Goal: Find specific page/section: Find specific page/section

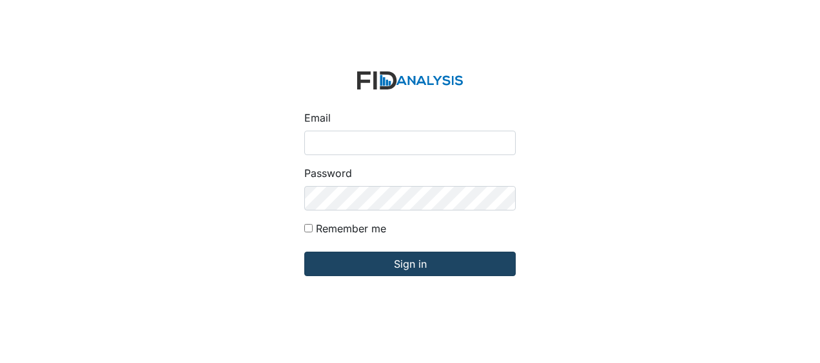
type input "[EMAIL_ADDRESS][DOMAIN_NAME]"
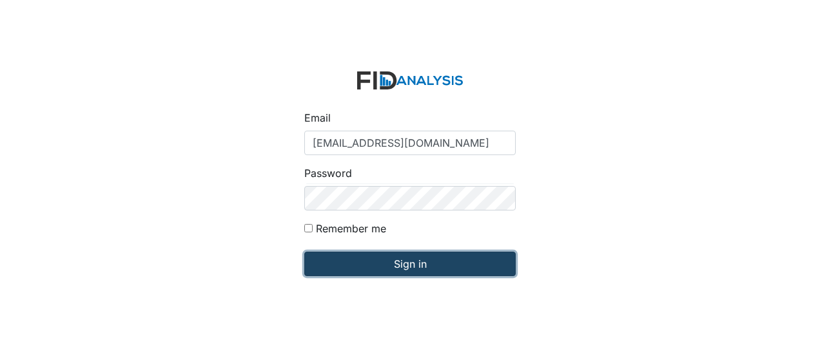
click at [345, 256] on input "Sign in" at bounding box center [409, 264] width 211 height 24
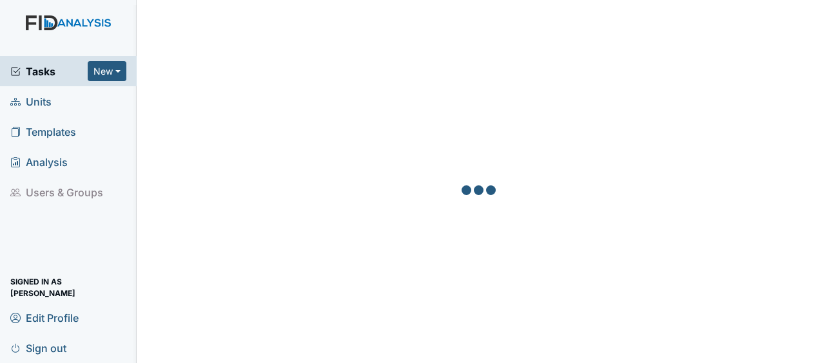
click at [44, 102] on span "Units" at bounding box center [30, 102] width 41 height 20
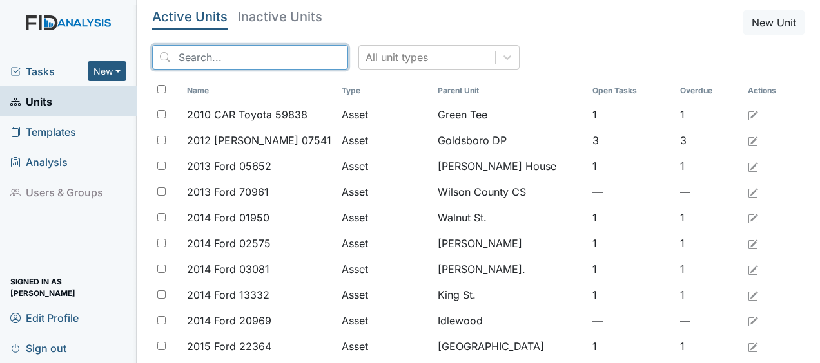
click at [213, 63] on input "search" at bounding box center [250, 57] width 196 height 24
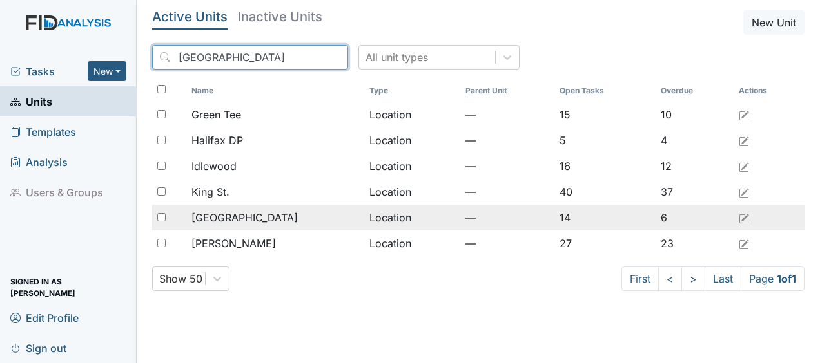
type input "halifax"
click at [272, 218] on div "[GEOGRAPHIC_DATA]" at bounding box center [274, 217] width 167 height 15
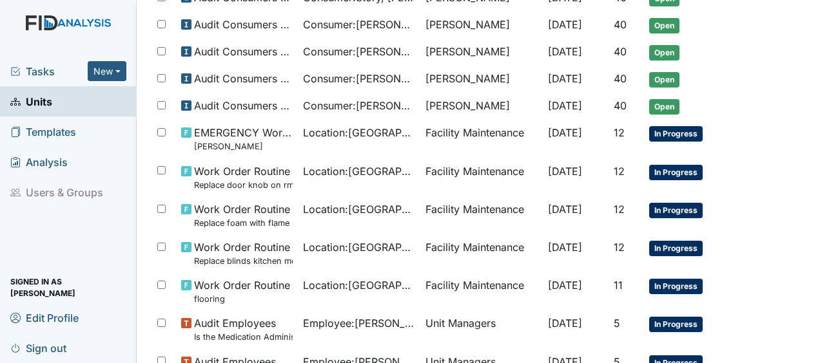
scroll to position [681, 0]
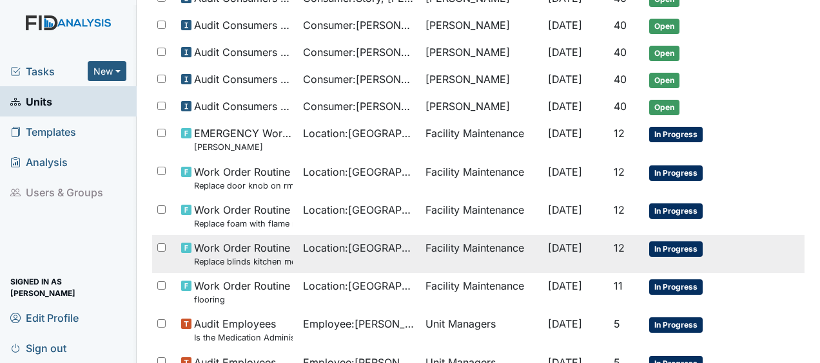
click at [251, 235] on td "Work Order Routine Replace blinds kitchen med room" at bounding box center [237, 254] width 122 height 38
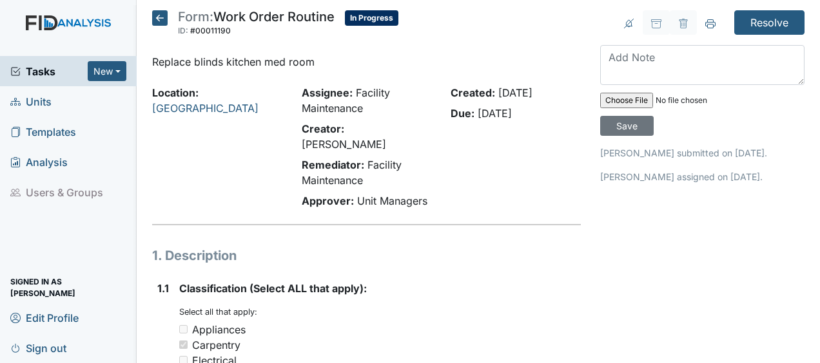
click at [162, 19] on icon at bounding box center [159, 17] width 15 height 15
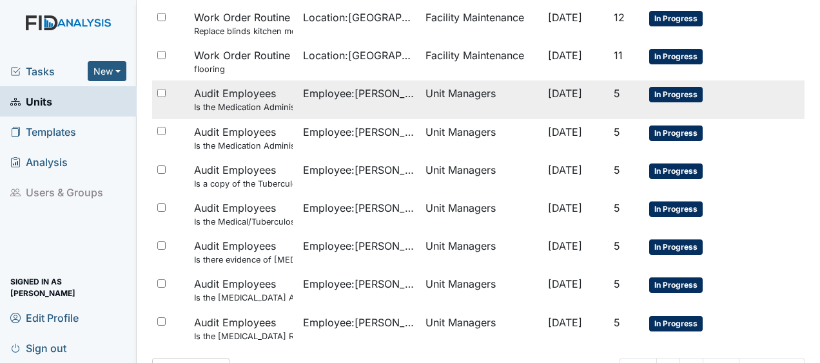
scroll to position [958, 0]
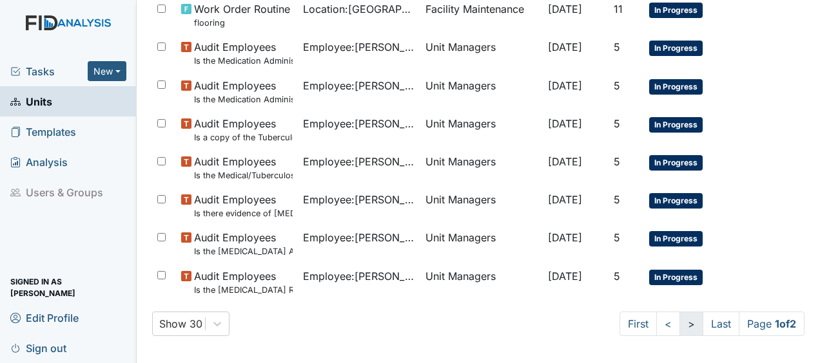
click at [679, 325] on link ">" at bounding box center [691, 324] width 24 height 24
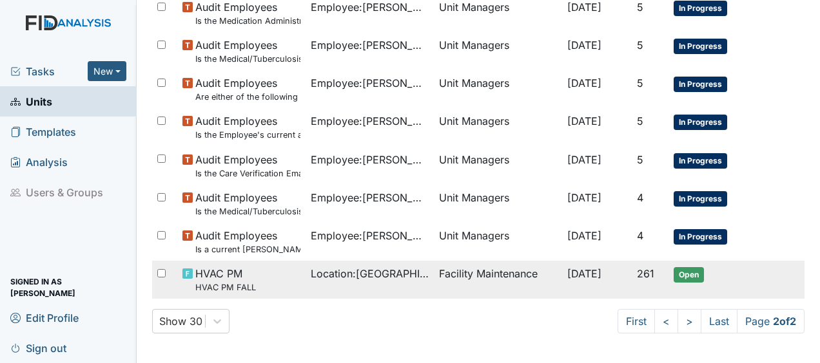
scroll to position [749, 0]
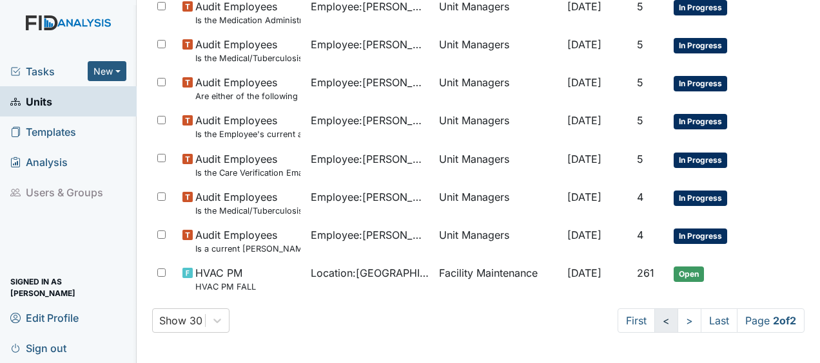
click at [654, 317] on link "<" at bounding box center [666, 321] width 24 height 24
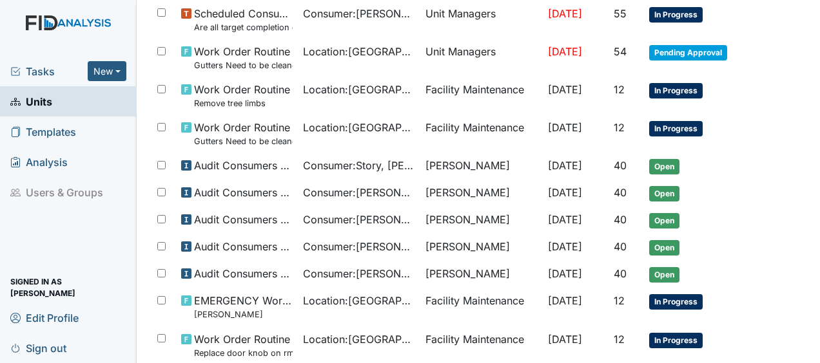
scroll to position [512, 0]
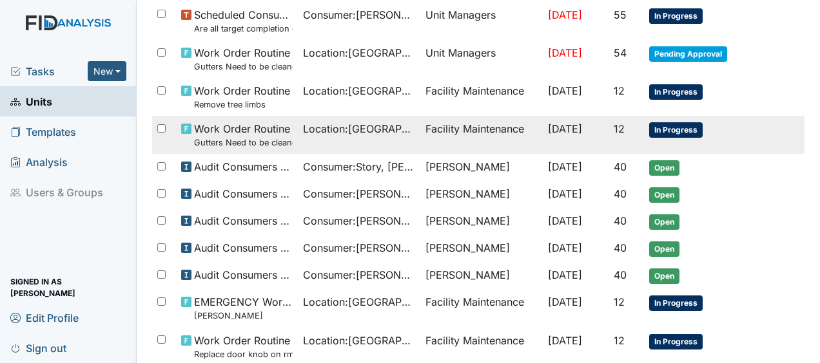
click at [446, 131] on td "Facility Maintenance" at bounding box center [481, 135] width 122 height 38
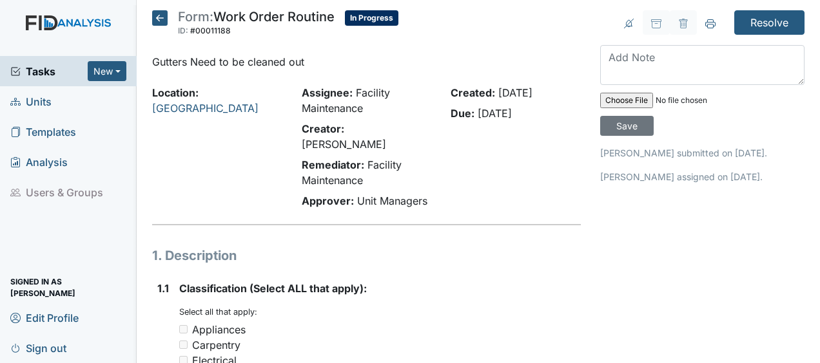
click at [160, 15] on icon at bounding box center [159, 17] width 15 height 15
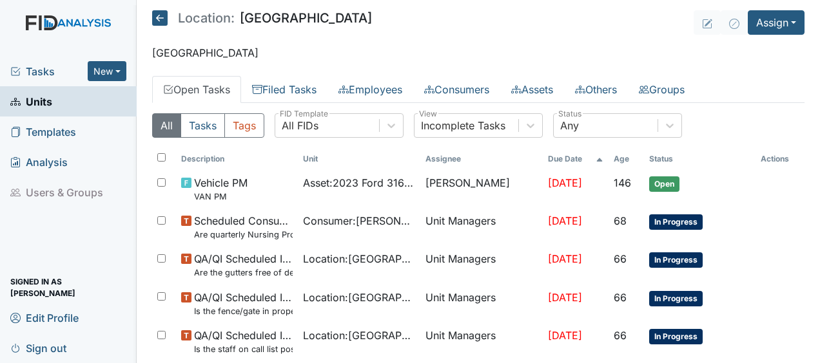
click at [162, 17] on icon at bounding box center [159, 17] width 15 height 15
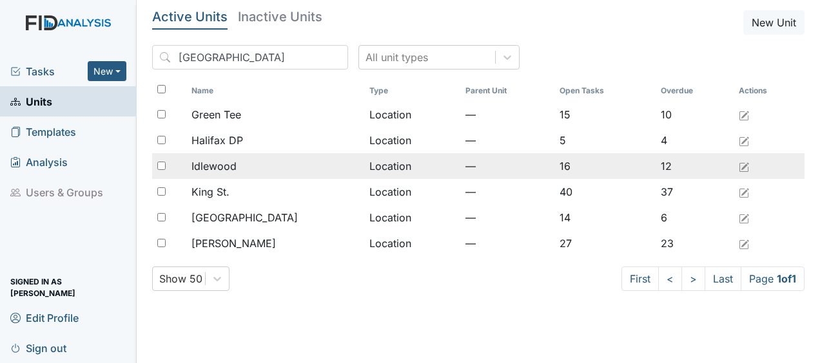
click at [231, 164] on span "Idlewood" at bounding box center [213, 166] width 45 height 15
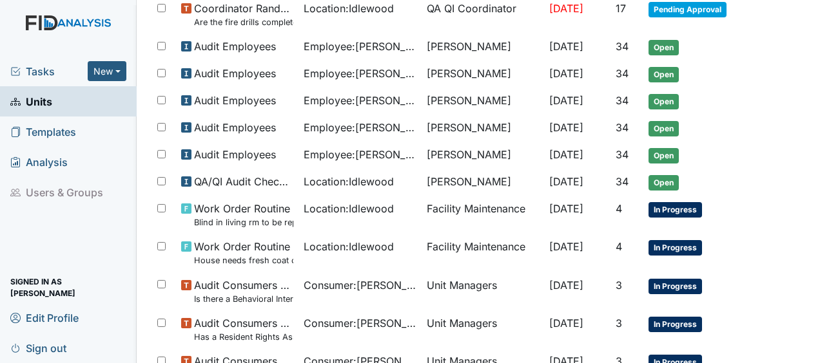
scroll to position [596, 0]
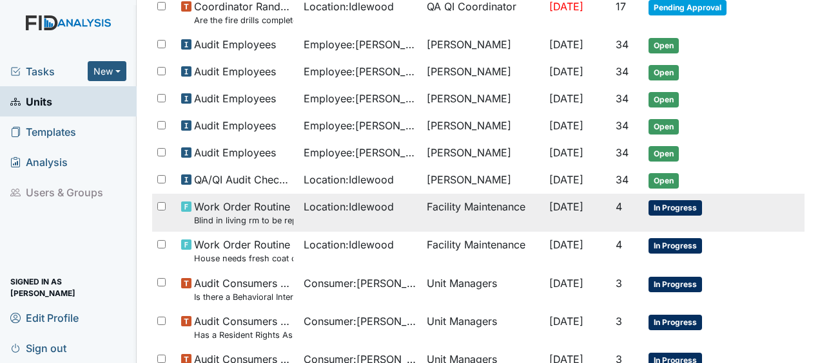
click at [249, 200] on span "Work Order Routine Blind in living rm to be replaced closest to front door" at bounding box center [243, 213] width 99 height 28
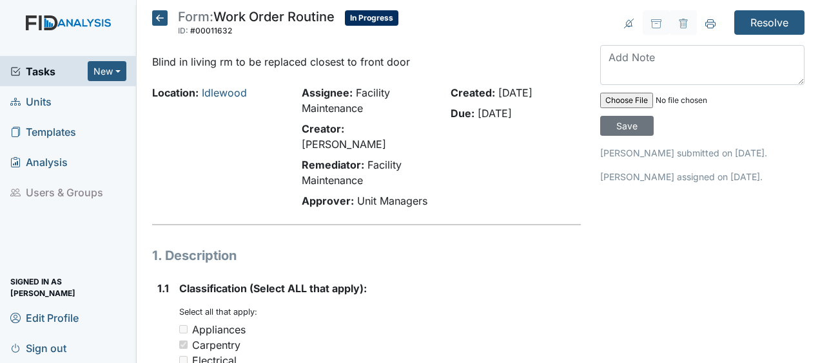
click at [157, 20] on icon at bounding box center [159, 17] width 15 height 15
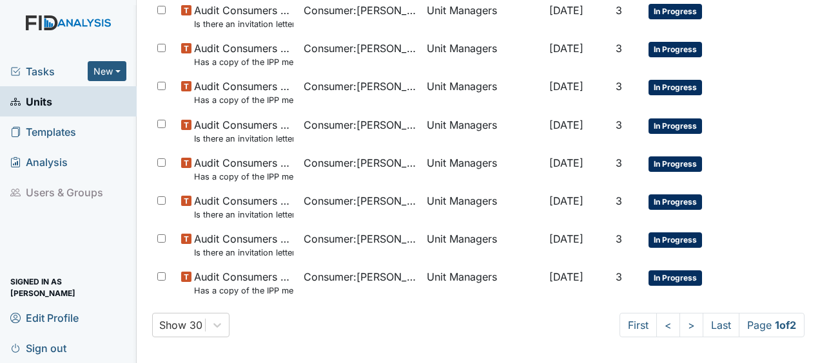
scroll to position [947, 0]
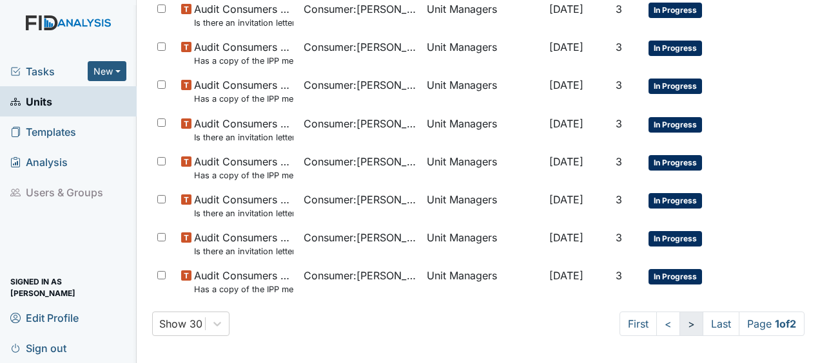
click at [679, 317] on link ">" at bounding box center [691, 324] width 24 height 24
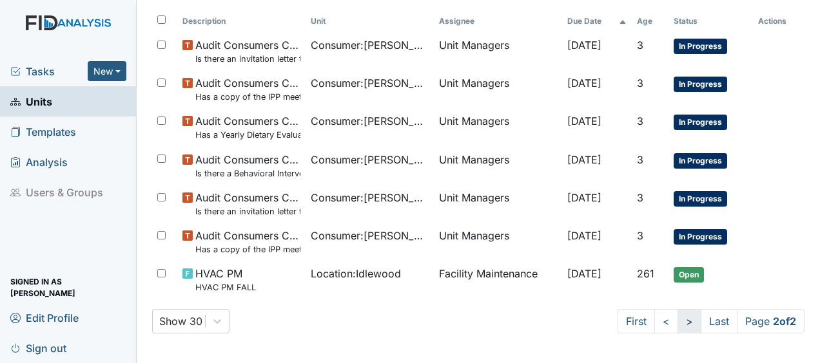
click at [677, 317] on link ">" at bounding box center [689, 321] width 24 height 24
click at [656, 323] on link "<" at bounding box center [666, 321] width 24 height 24
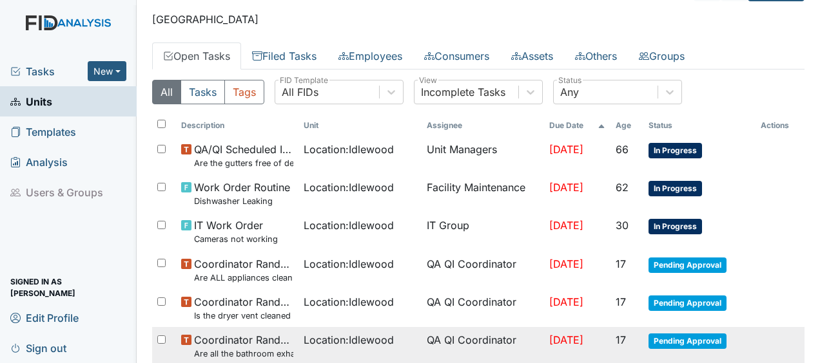
scroll to position [0, 0]
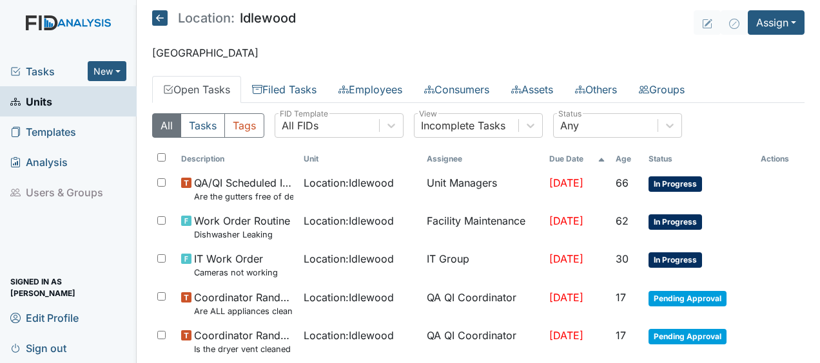
click at [162, 19] on icon at bounding box center [159, 17] width 15 height 15
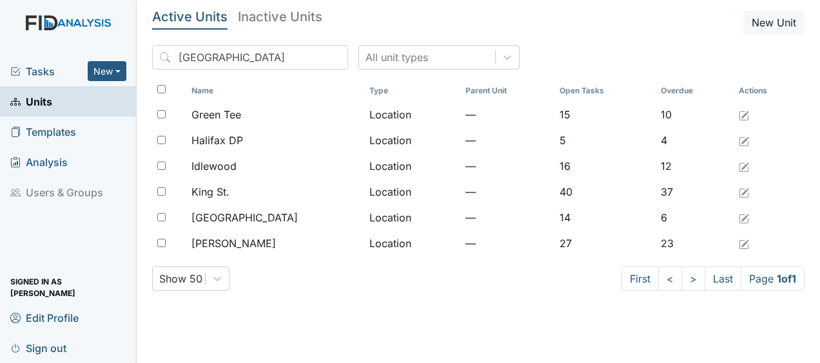
drag, startPoint x: 0, startPoint y: 0, endPoint x: 191, endPoint y: 327, distance: 379.2
click at [191, 327] on main "Active Units Inactive Units New Unit halifax All unit types Name Type Parent Un…" at bounding box center [478, 181] width 683 height 363
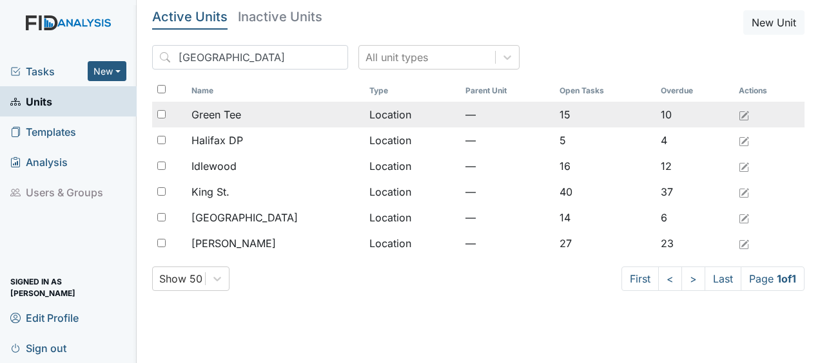
click at [234, 113] on span "Green Tee" at bounding box center [216, 114] width 50 height 15
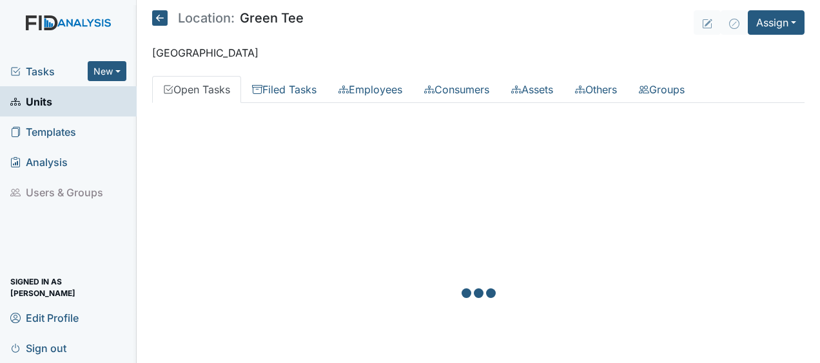
click at [234, 113] on div at bounding box center [478, 294] width 652 height 363
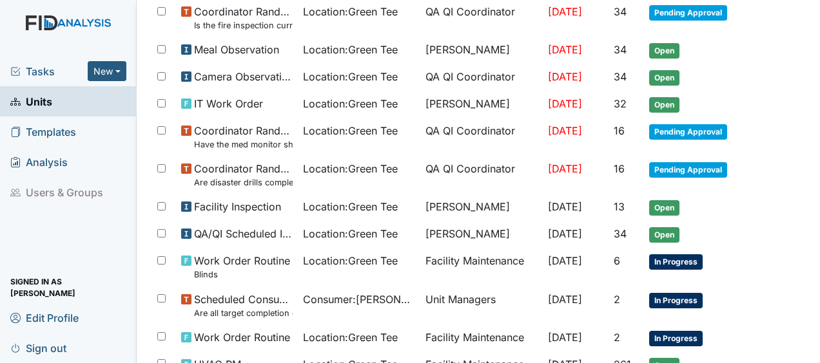
scroll to position [414, 0]
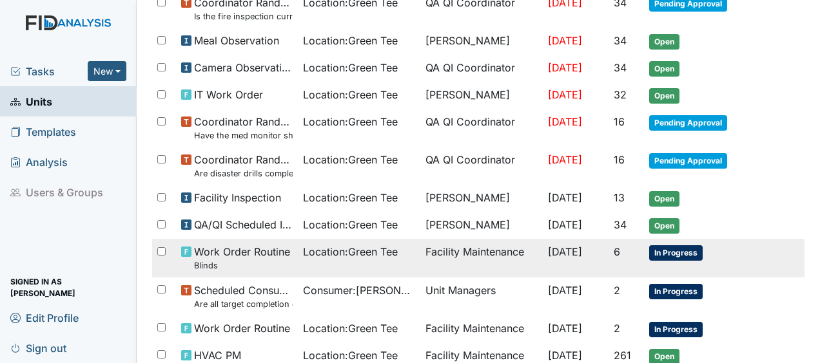
click at [277, 247] on span "Work Order Routine Blinds" at bounding box center [242, 258] width 96 height 28
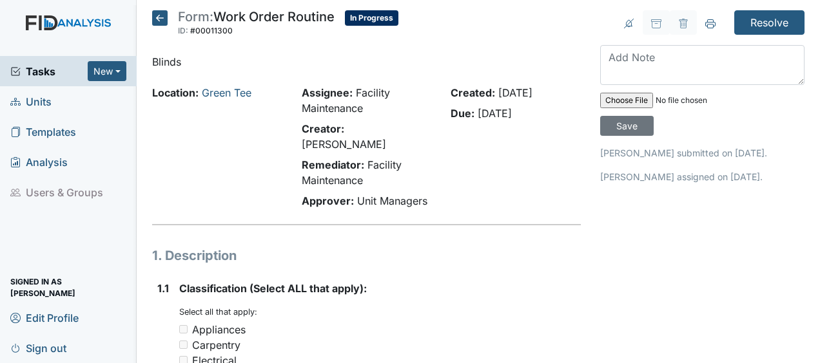
click at [161, 17] on icon at bounding box center [159, 17] width 15 height 15
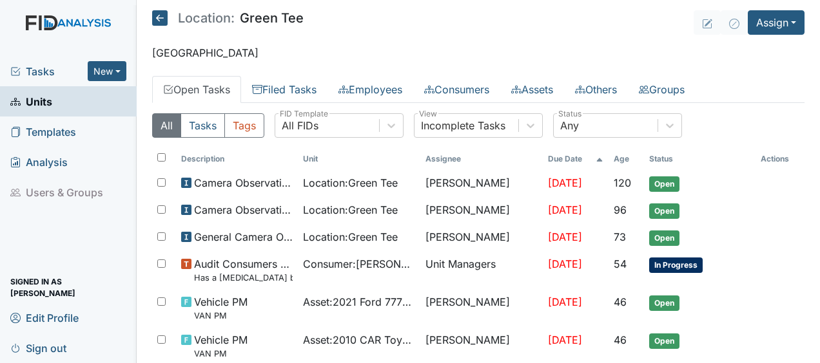
click at [161, 17] on icon at bounding box center [159, 17] width 15 height 15
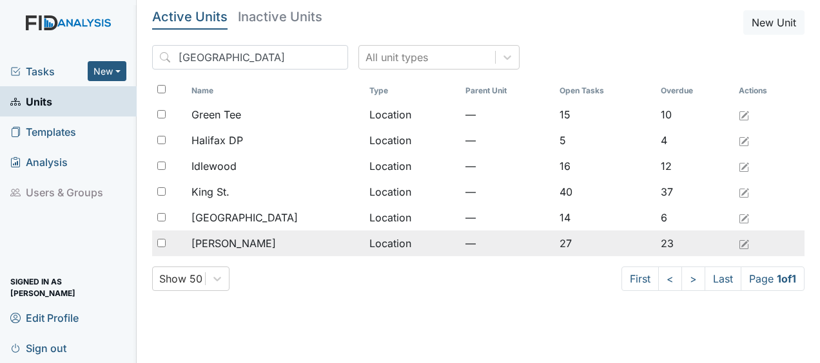
click at [298, 246] on div "[PERSON_NAME]" at bounding box center [274, 243] width 167 height 15
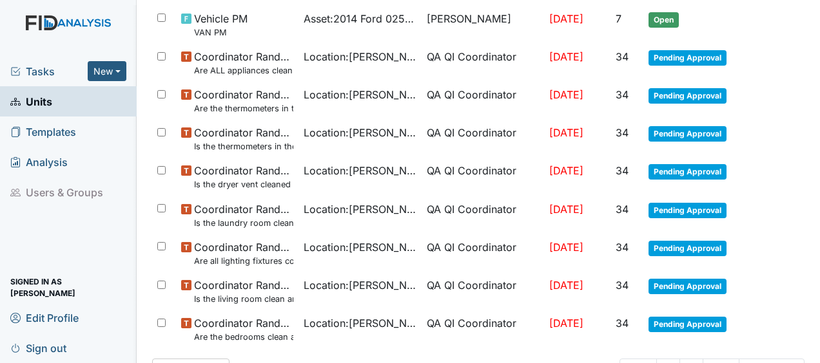
scroll to position [992, 0]
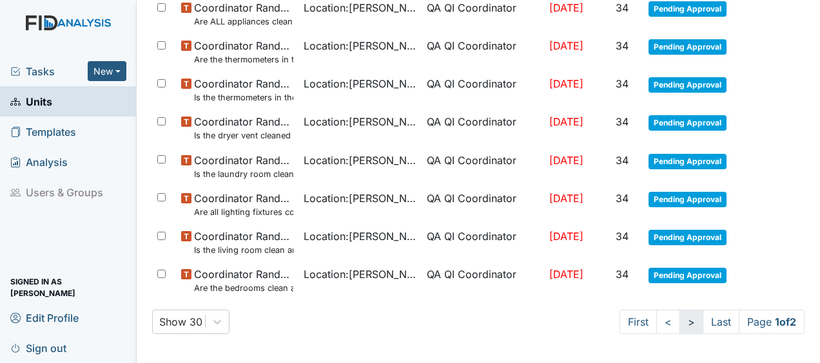
click at [679, 317] on link ">" at bounding box center [691, 322] width 24 height 24
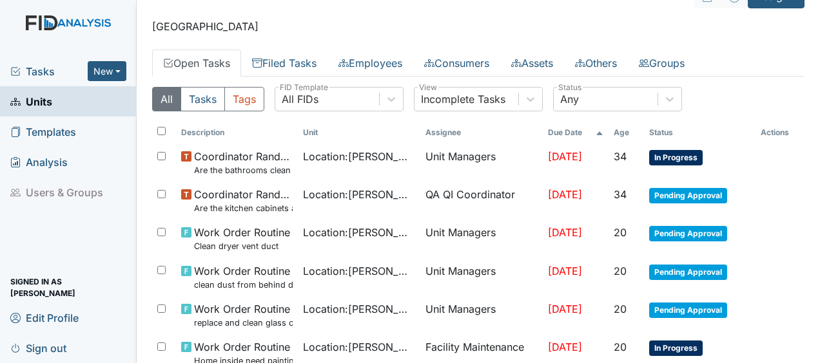
scroll to position [0, 0]
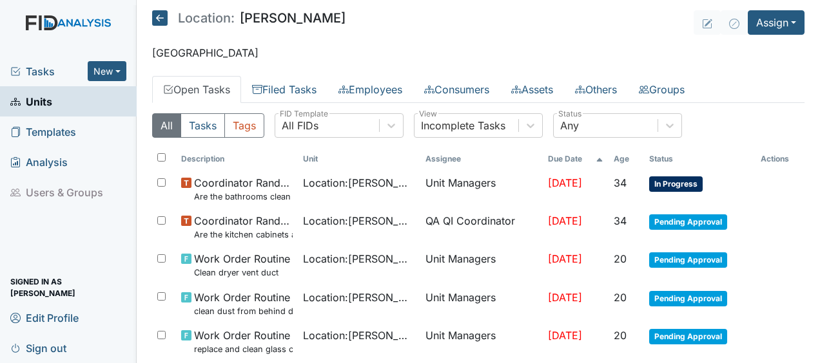
click at [163, 21] on icon at bounding box center [159, 17] width 15 height 15
